Goal: Obtain resource: Download file/media

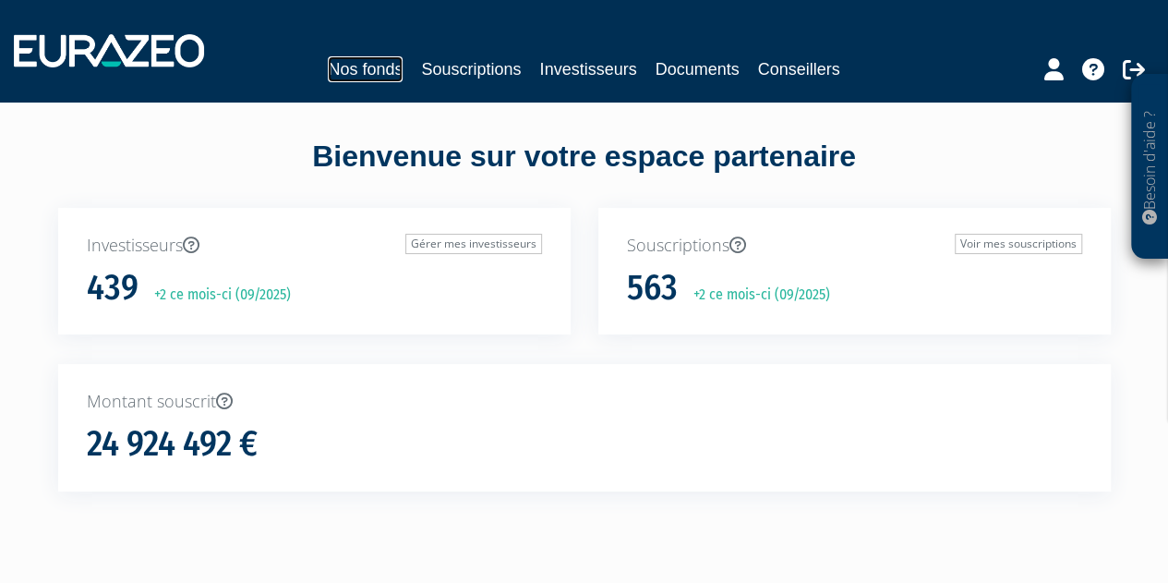
click at [367, 76] on link "Nos fonds" at bounding box center [365, 69] width 75 height 26
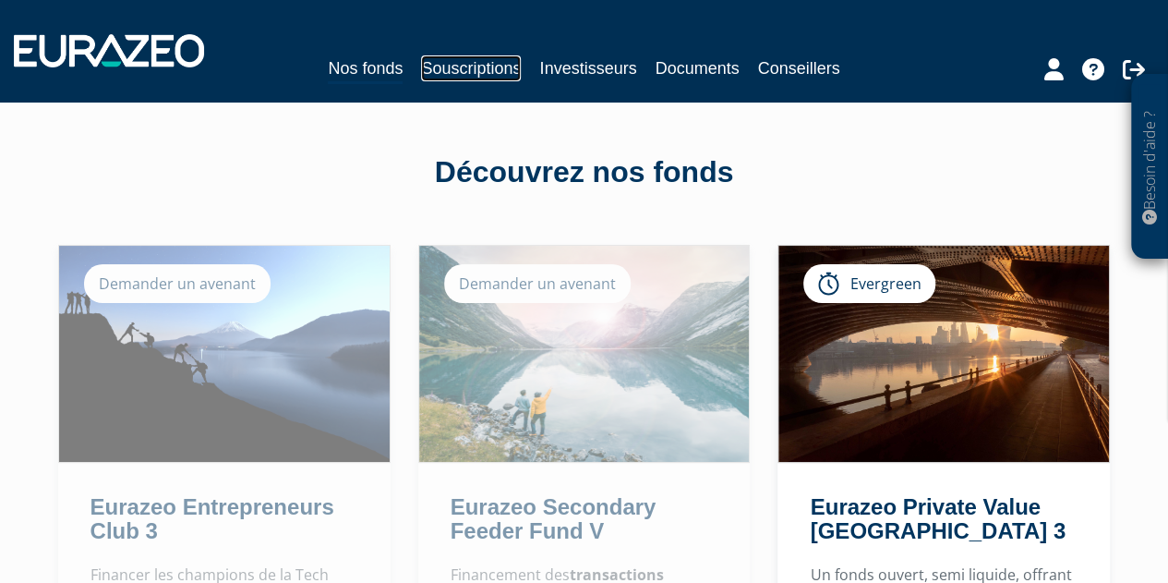
click at [482, 71] on link "Souscriptions" at bounding box center [471, 68] width 100 height 26
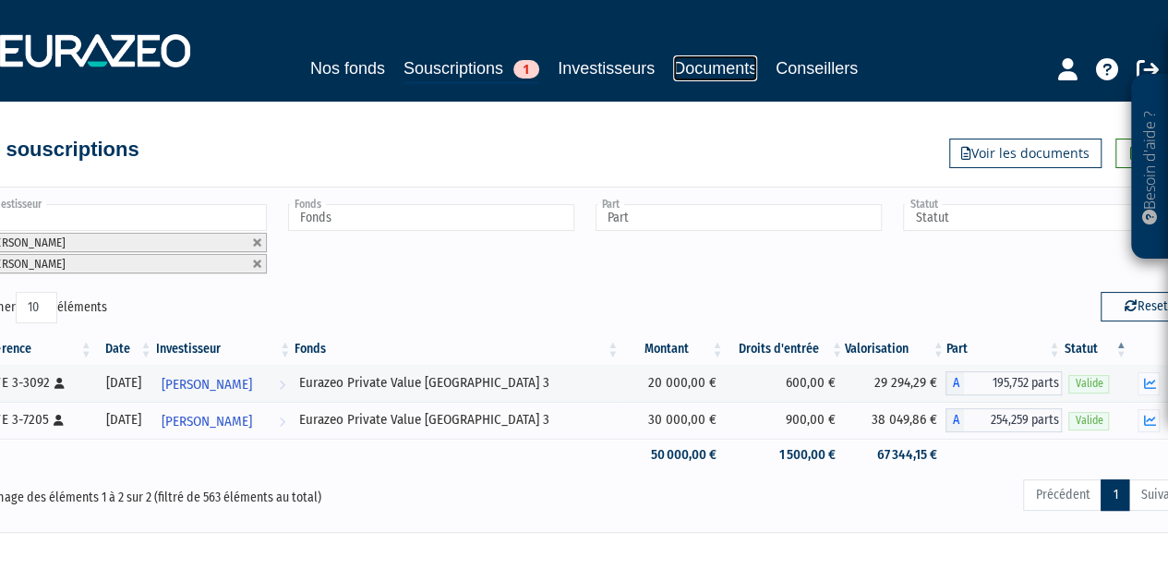
click at [729, 71] on link "Documents" at bounding box center [715, 68] width 84 height 26
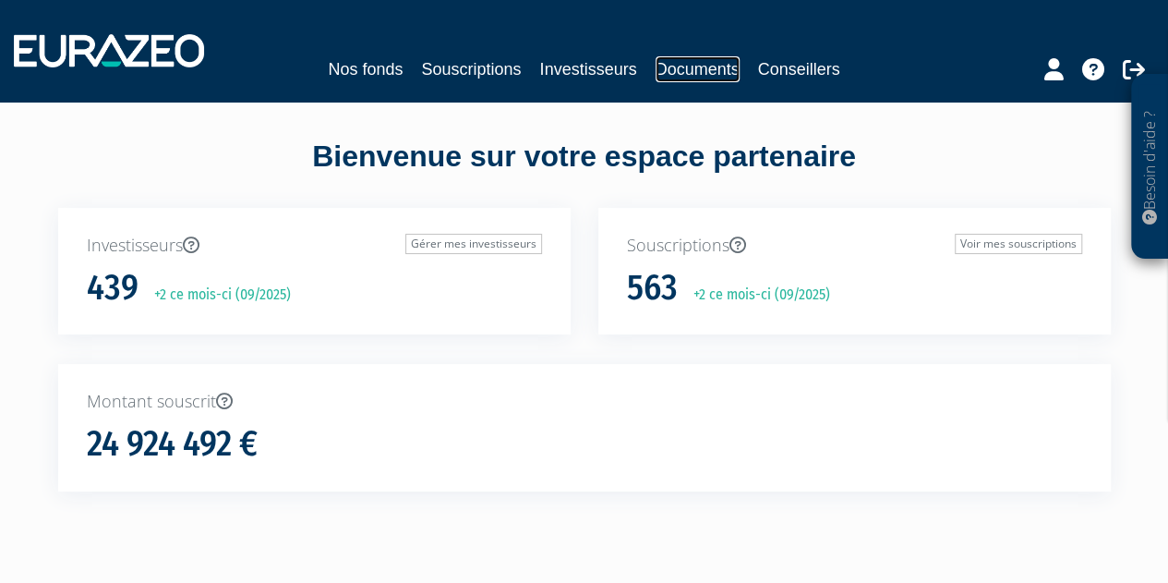
click at [658, 75] on link "Documents" at bounding box center [698, 69] width 84 height 26
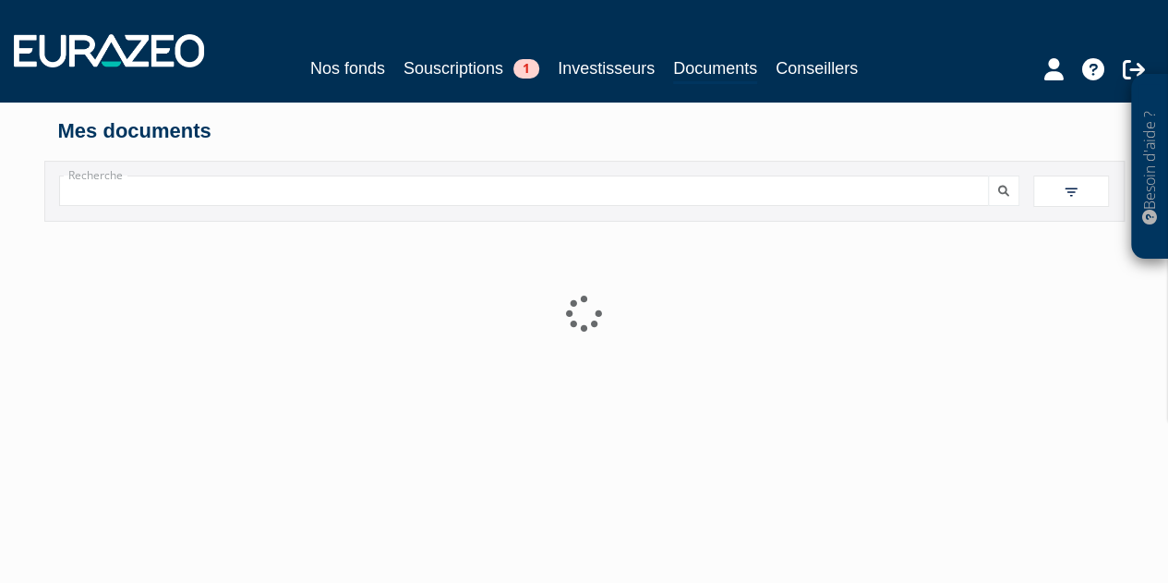
click at [662, 73] on div "Nos fonds Souscriptions 1 Investisseurs Documents Conseillers" at bounding box center [584, 69] width 778 height 29
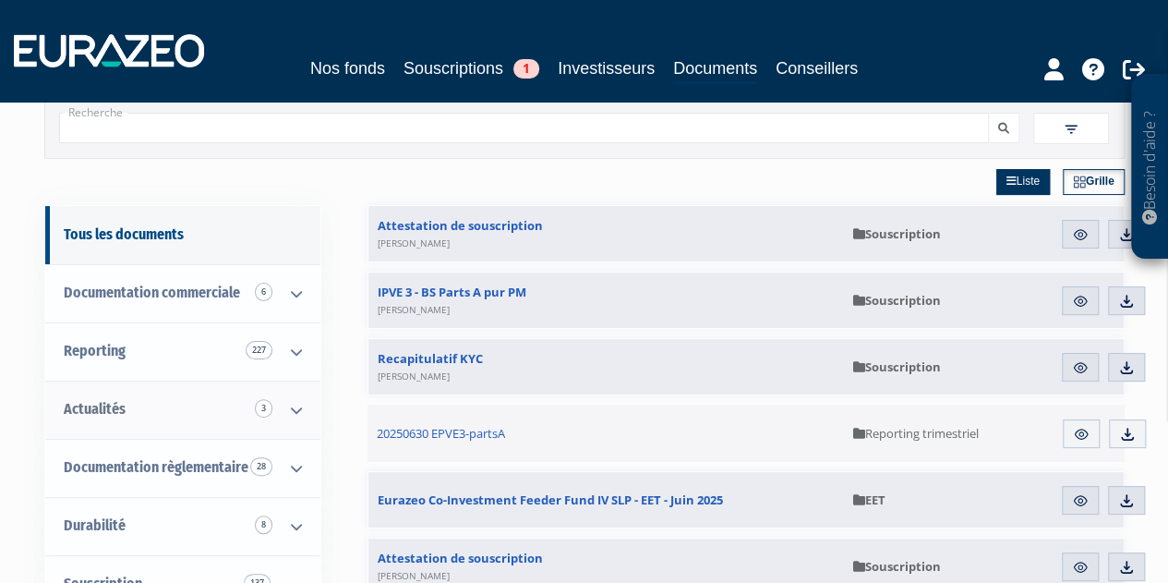
scroll to position [185, 0]
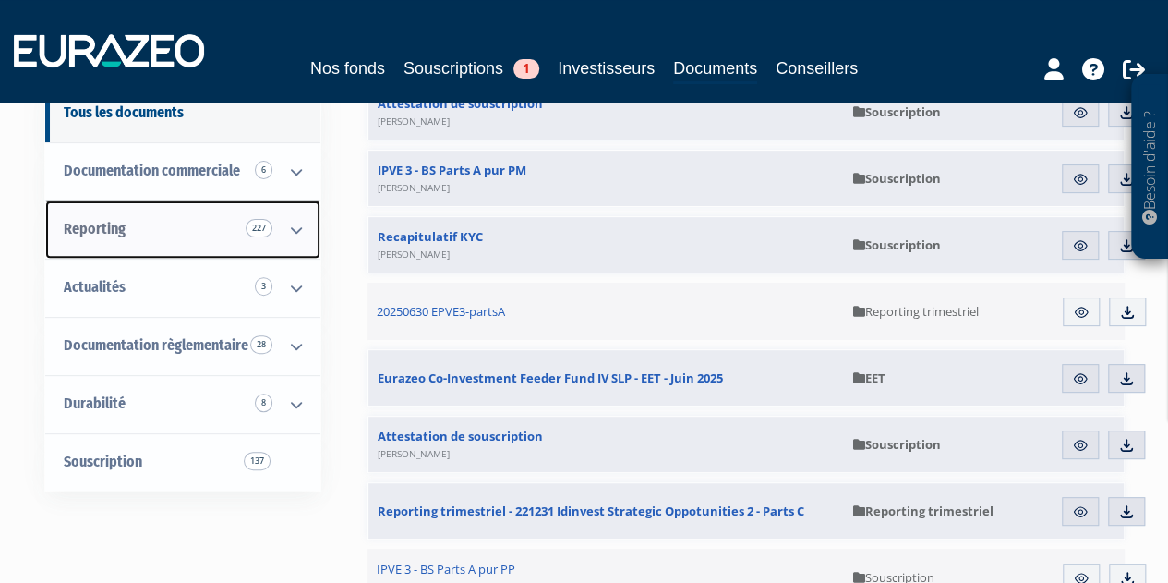
click at [301, 230] on icon at bounding box center [296, 229] width 48 height 57
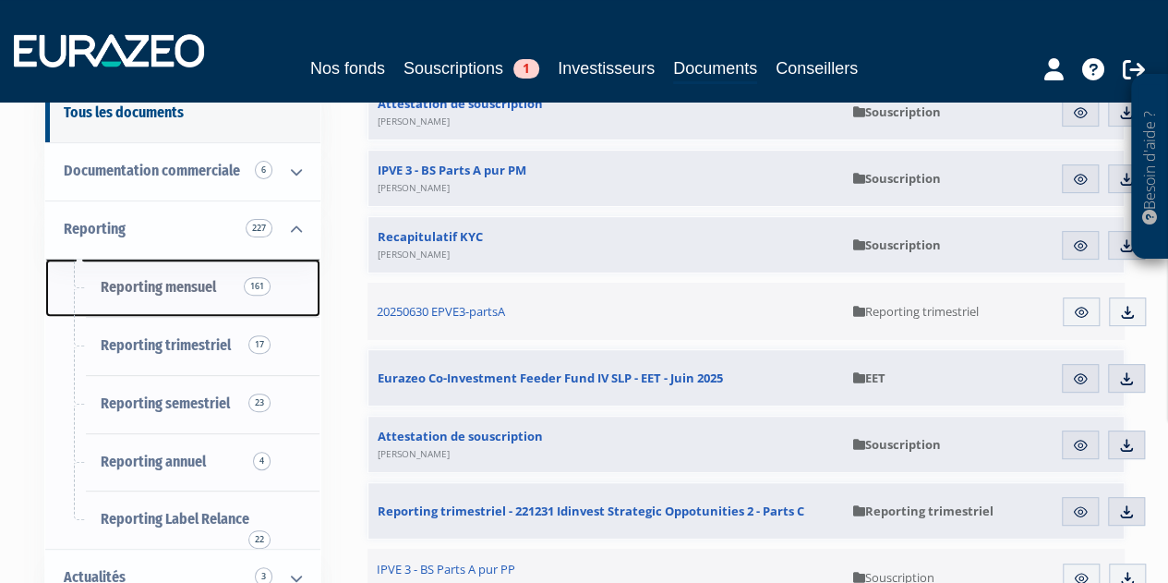
click at [187, 282] on span "Reporting mensuel 161" at bounding box center [158, 287] width 115 height 18
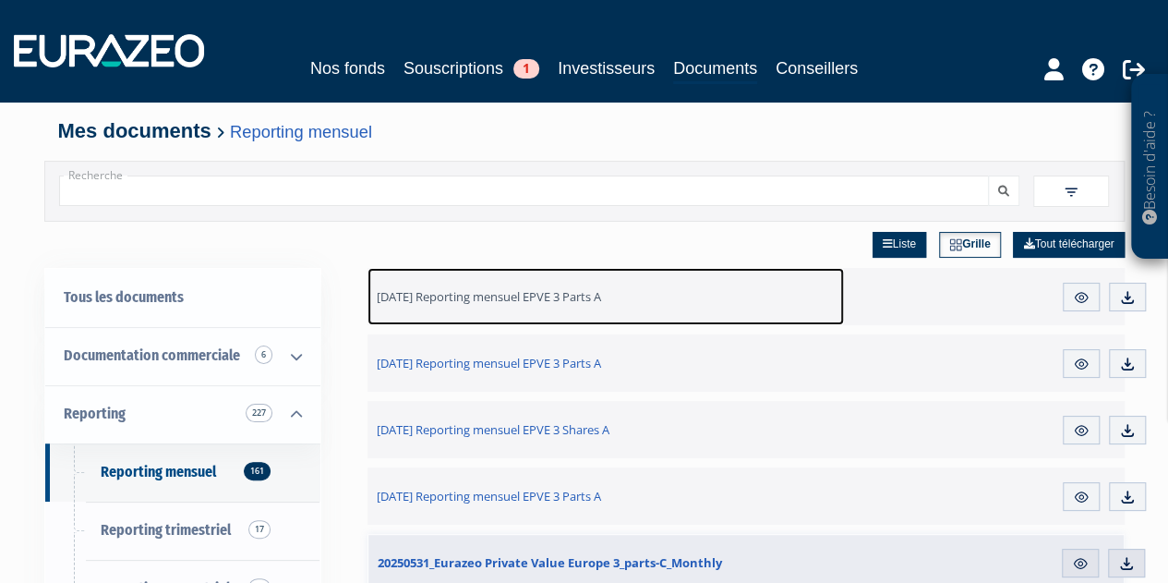
click at [581, 301] on span "[DATE] Reporting mensuel EPVE 3 Parts A" at bounding box center [489, 296] width 224 height 17
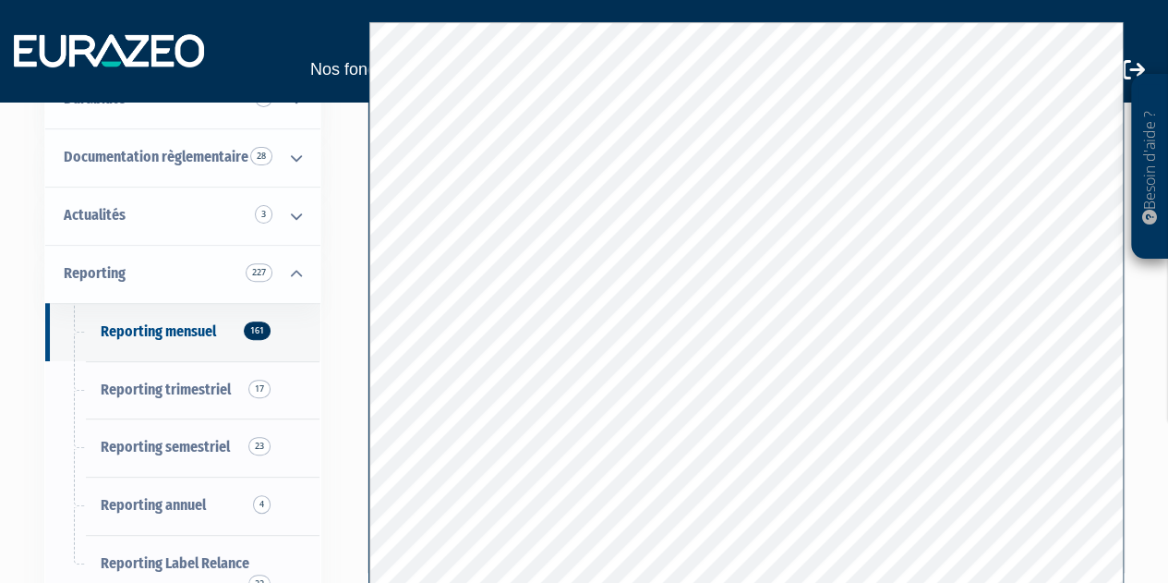
scroll to position [185, 0]
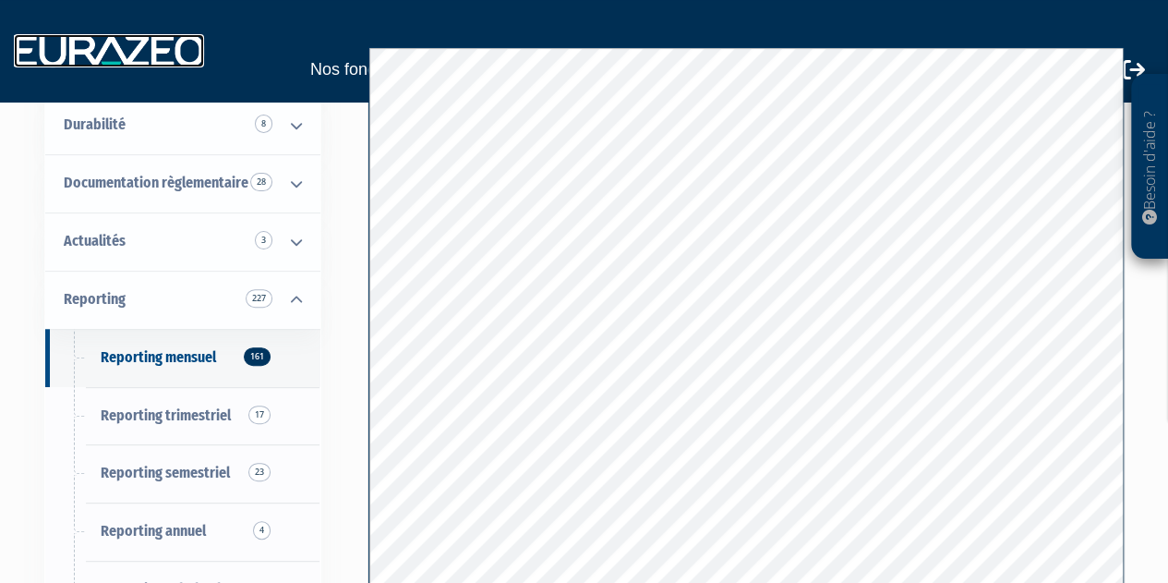
click at [107, 56] on img at bounding box center [109, 50] width 190 height 33
click at [344, 71] on link "Nos fonds" at bounding box center [347, 69] width 75 height 26
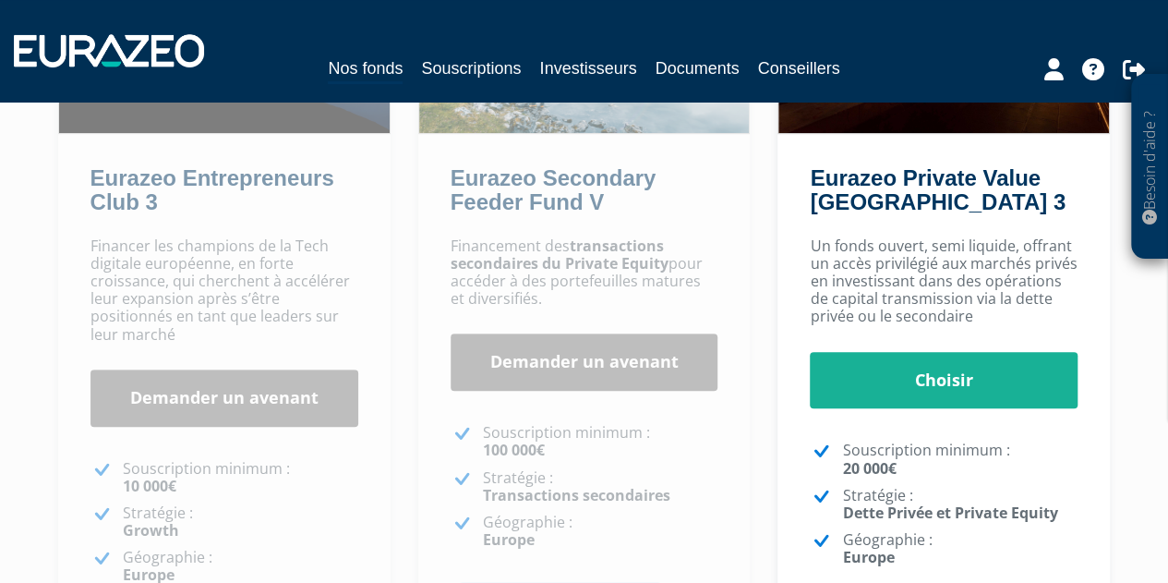
scroll to position [369, 0]
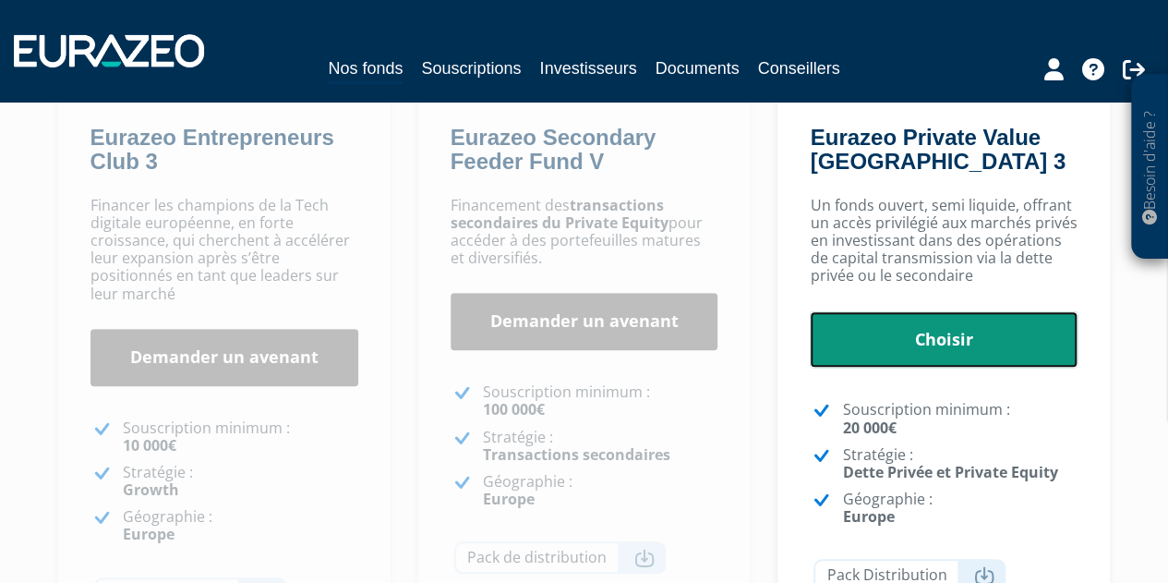
click at [947, 339] on link "Choisir" at bounding box center [944, 339] width 268 height 57
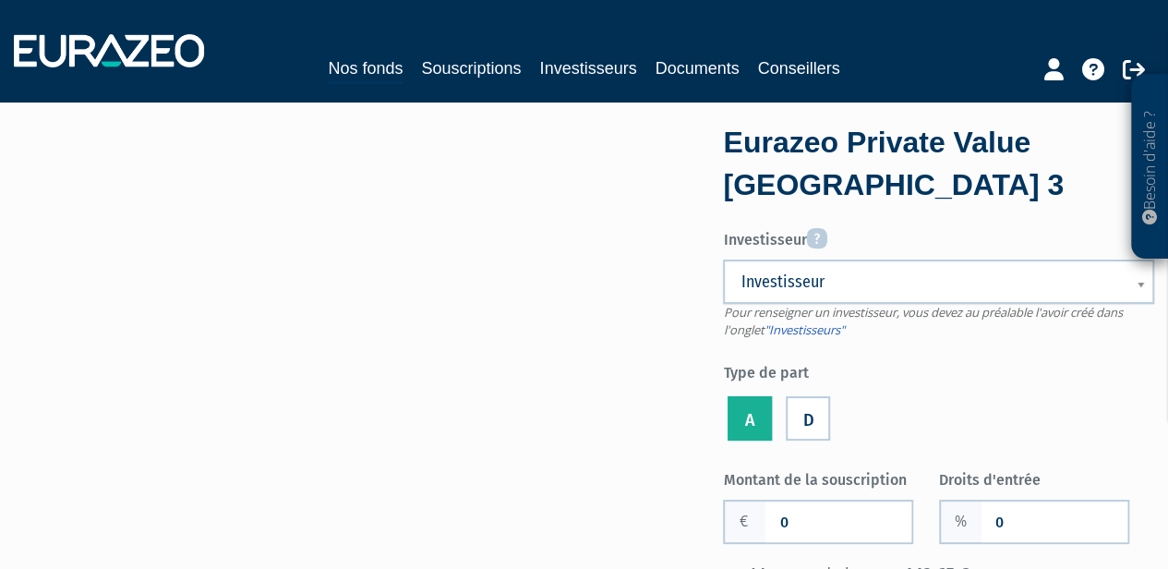
click at [911, 285] on span "Investisseur" at bounding box center [927, 282] width 372 height 22
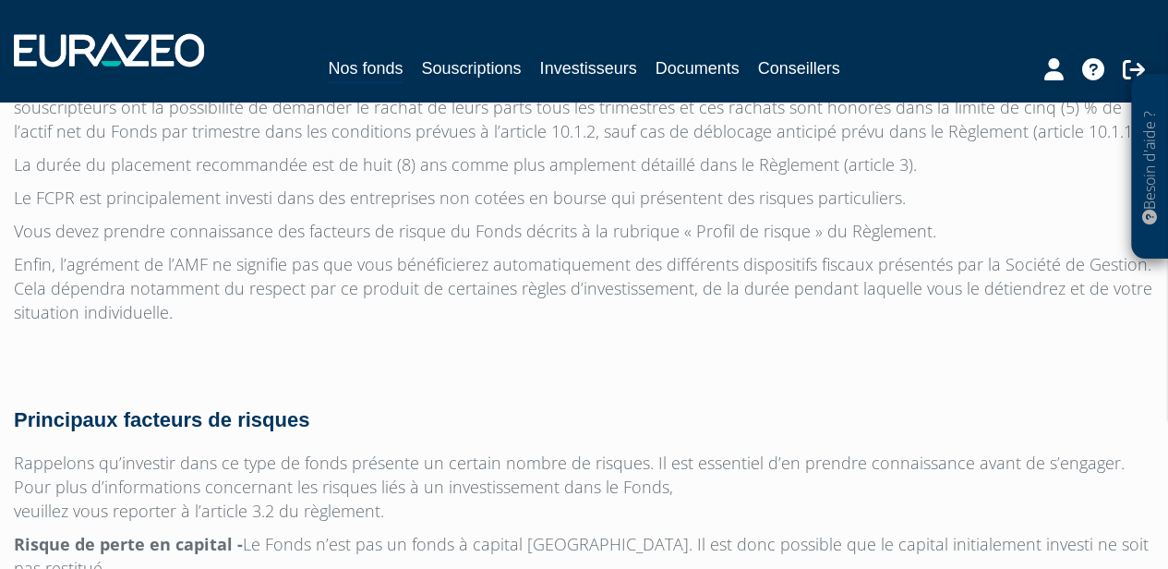
scroll to position [5452, 0]
